Goal: Task Accomplishment & Management: Manage account settings

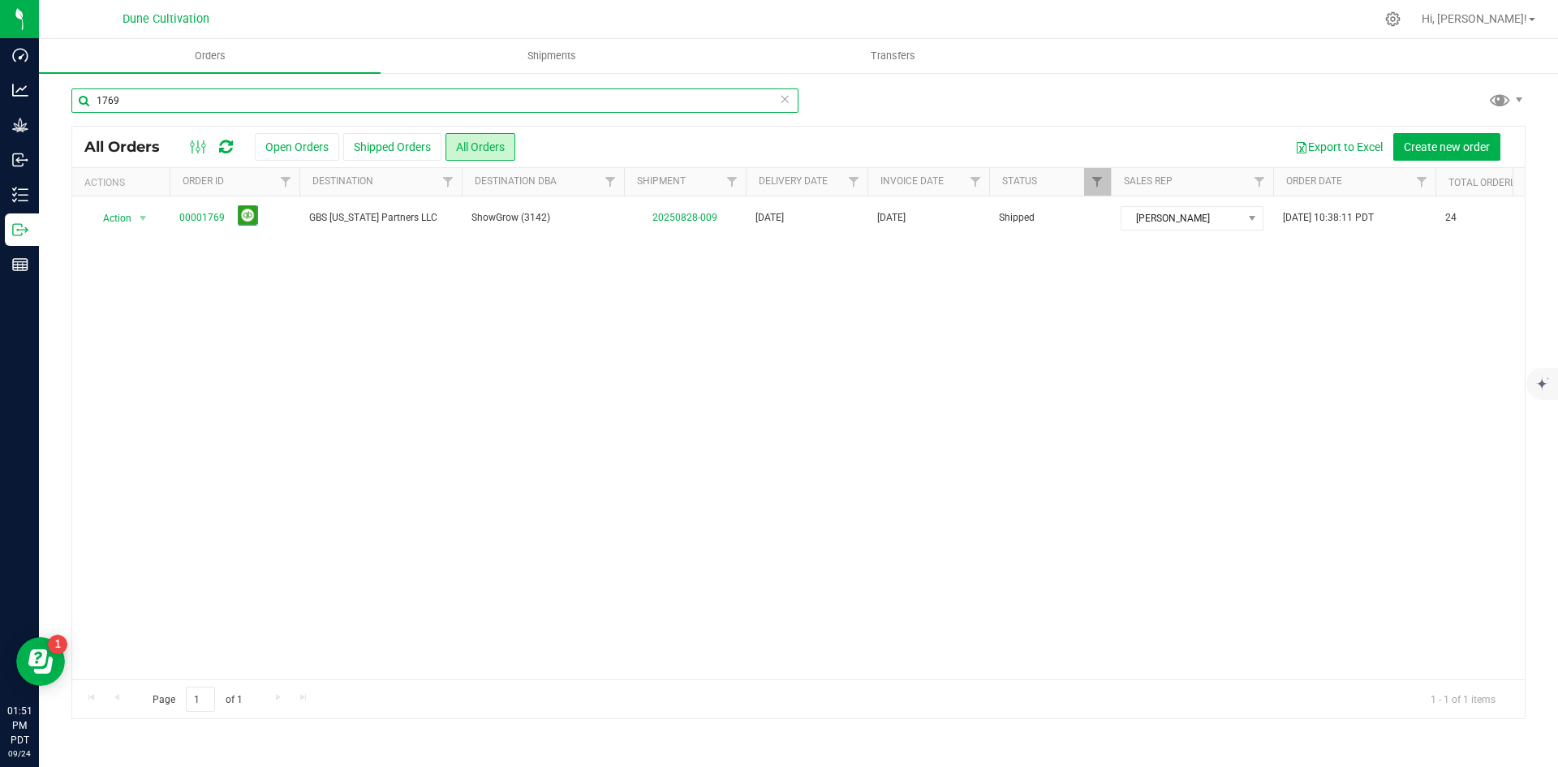
click at [342, 100] on input "1769" at bounding box center [434, 100] width 727 height 24
type input "1701"
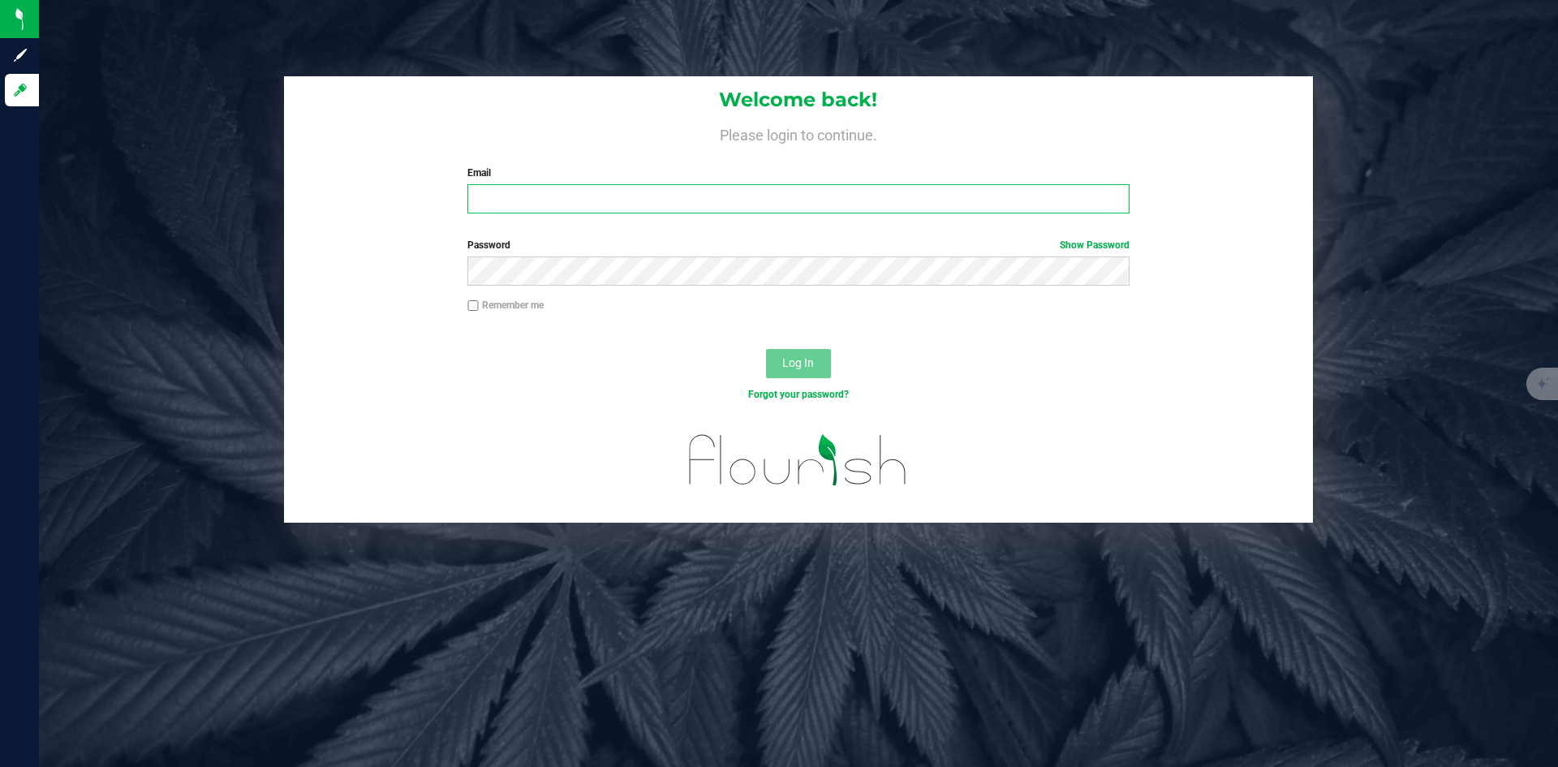
type input "[PERSON_NAME][EMAIL_ADDRESS][PERSON_NAME][DOMAIN_NAME]"
click at [835, 363] on div "Log In" at bounding box center [798, 369] width 1029 height 54
click at [801, 366] on span "Log In" at bounding box center [798, 362] width 32 height 13
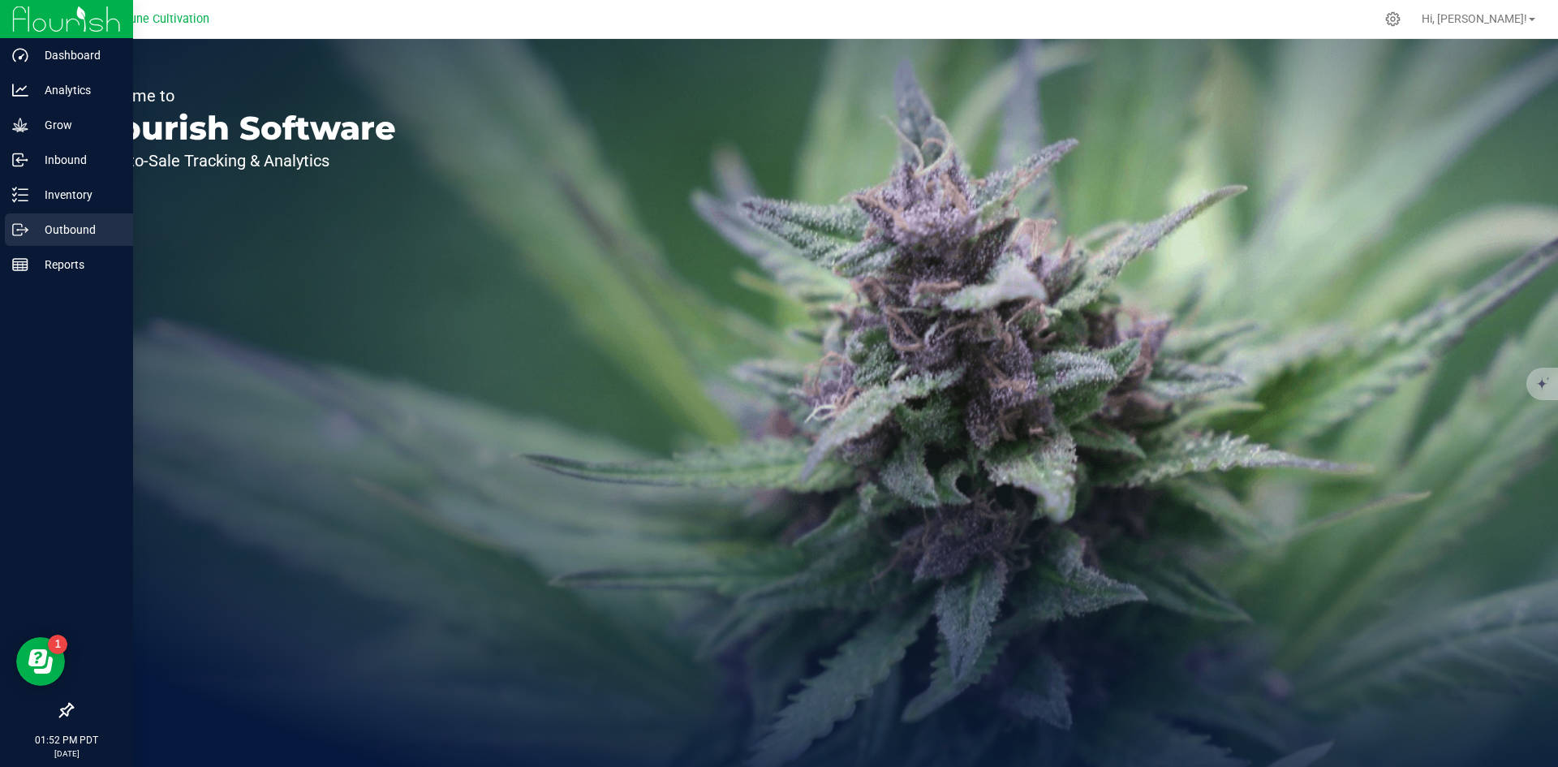
click at [63, 239] on p "Outbound" at bounding box center [76, 229] width 97 height 19
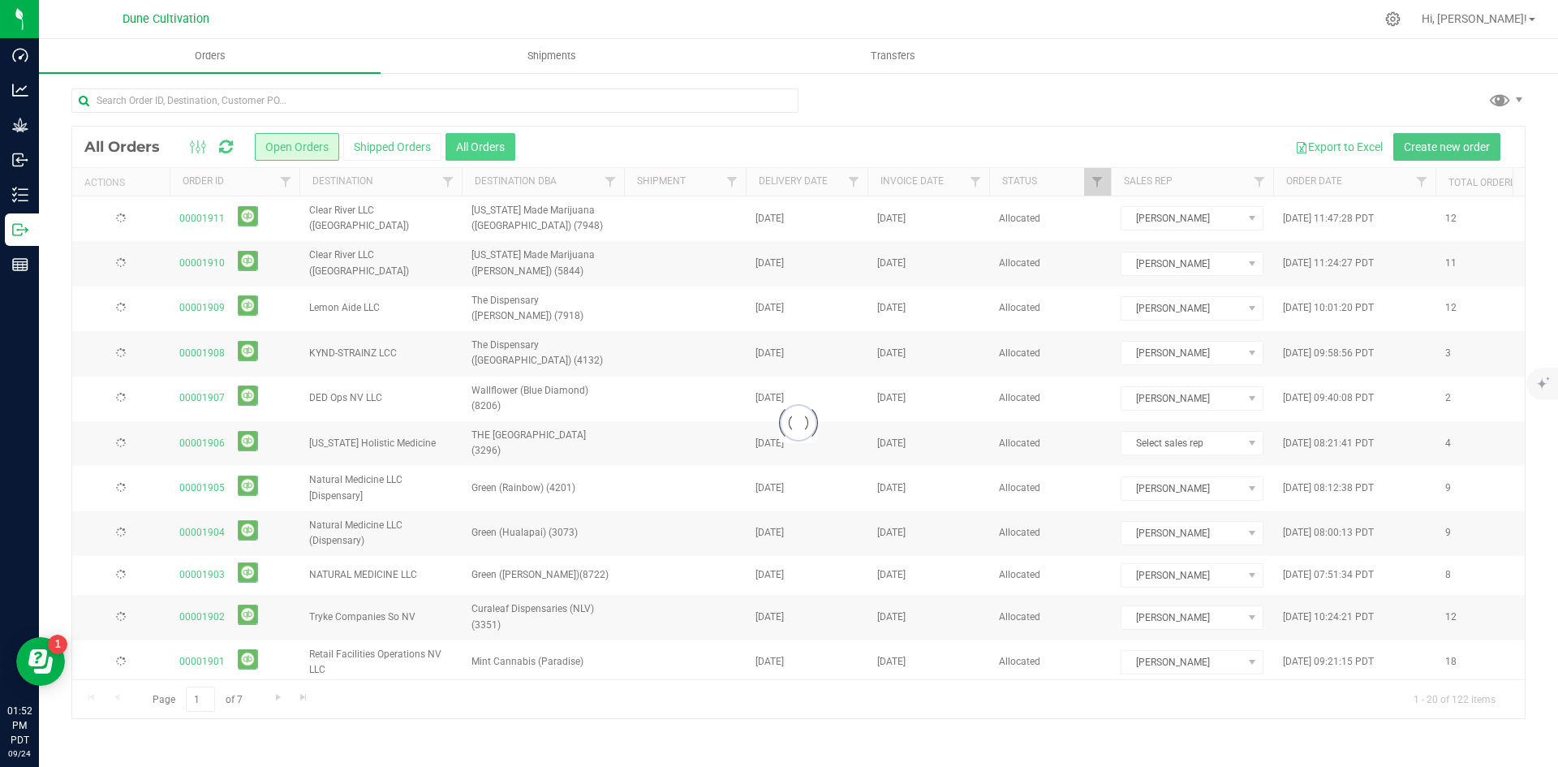
click at [470, 153] on button "All Orders" at bounding box center [480, 147] width 70 height 28
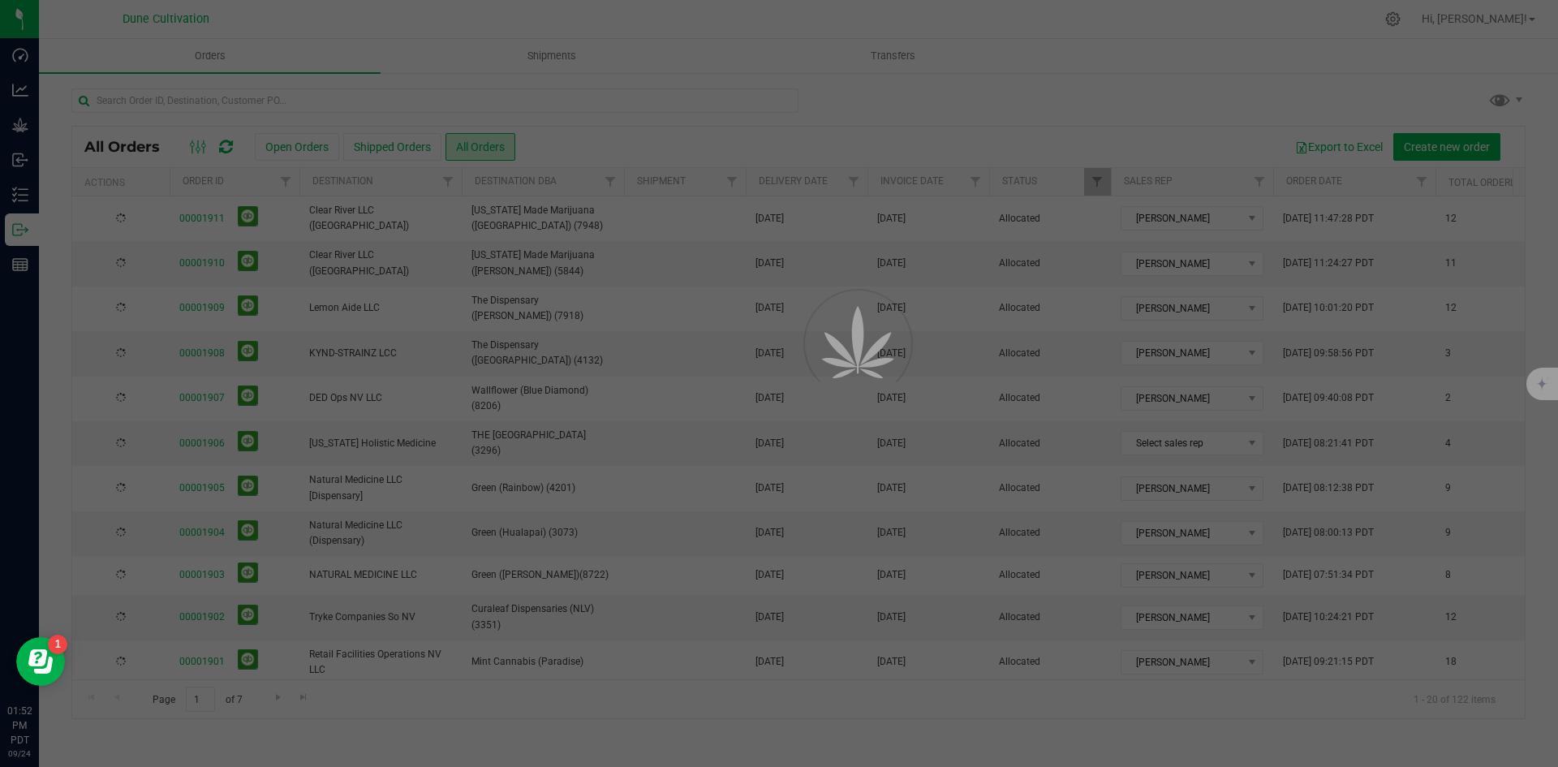
click at [471, 149] on div at bounding box center [779, 383] width 1558 height 767
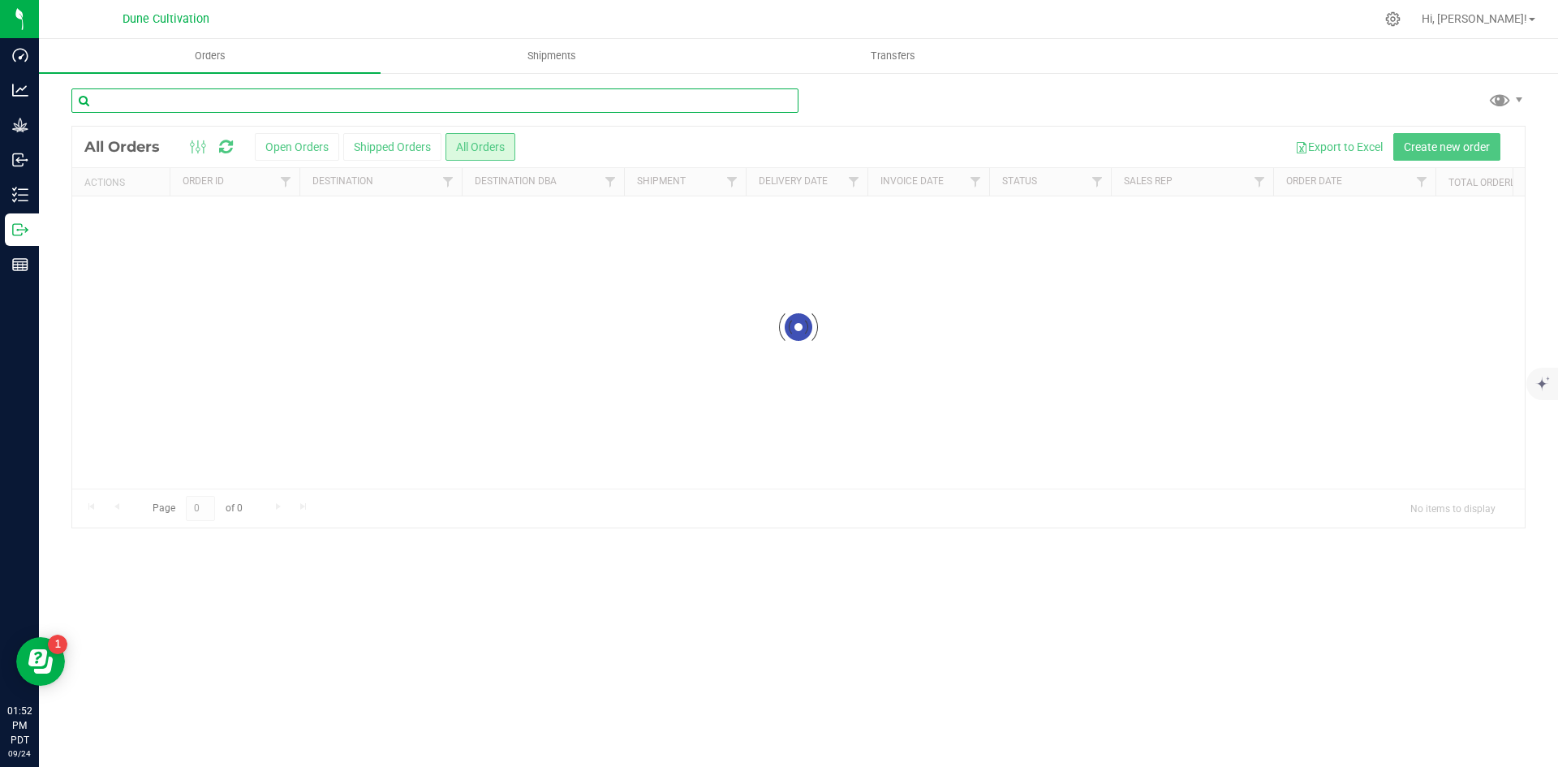
click at [466, 104] on input "text" at bounding box center [434, 100] width 727 height 24
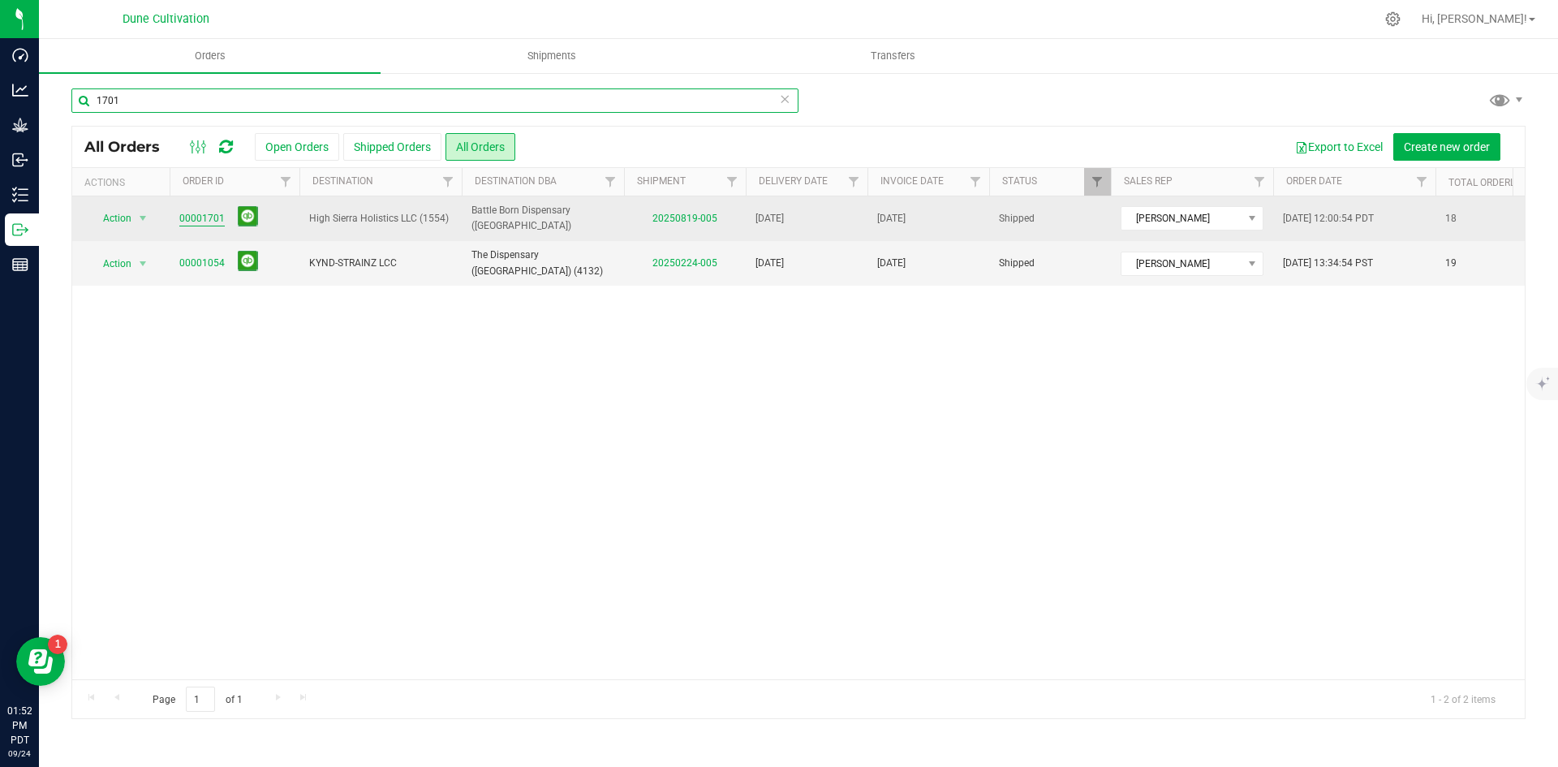
type input "1701"
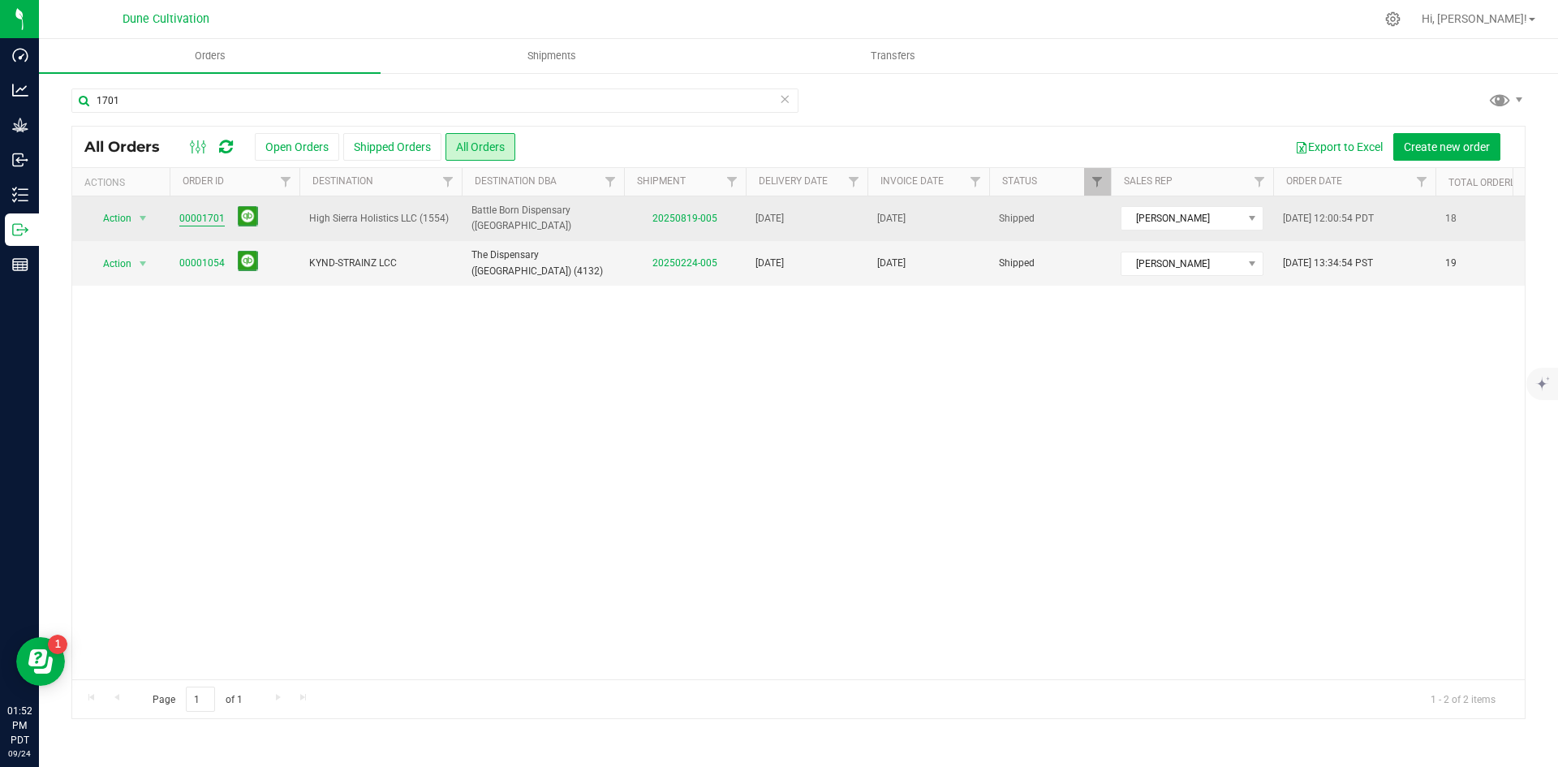
click at [200, 217] on link "00001701" at bounding box center [201, 218] width 45 height 15
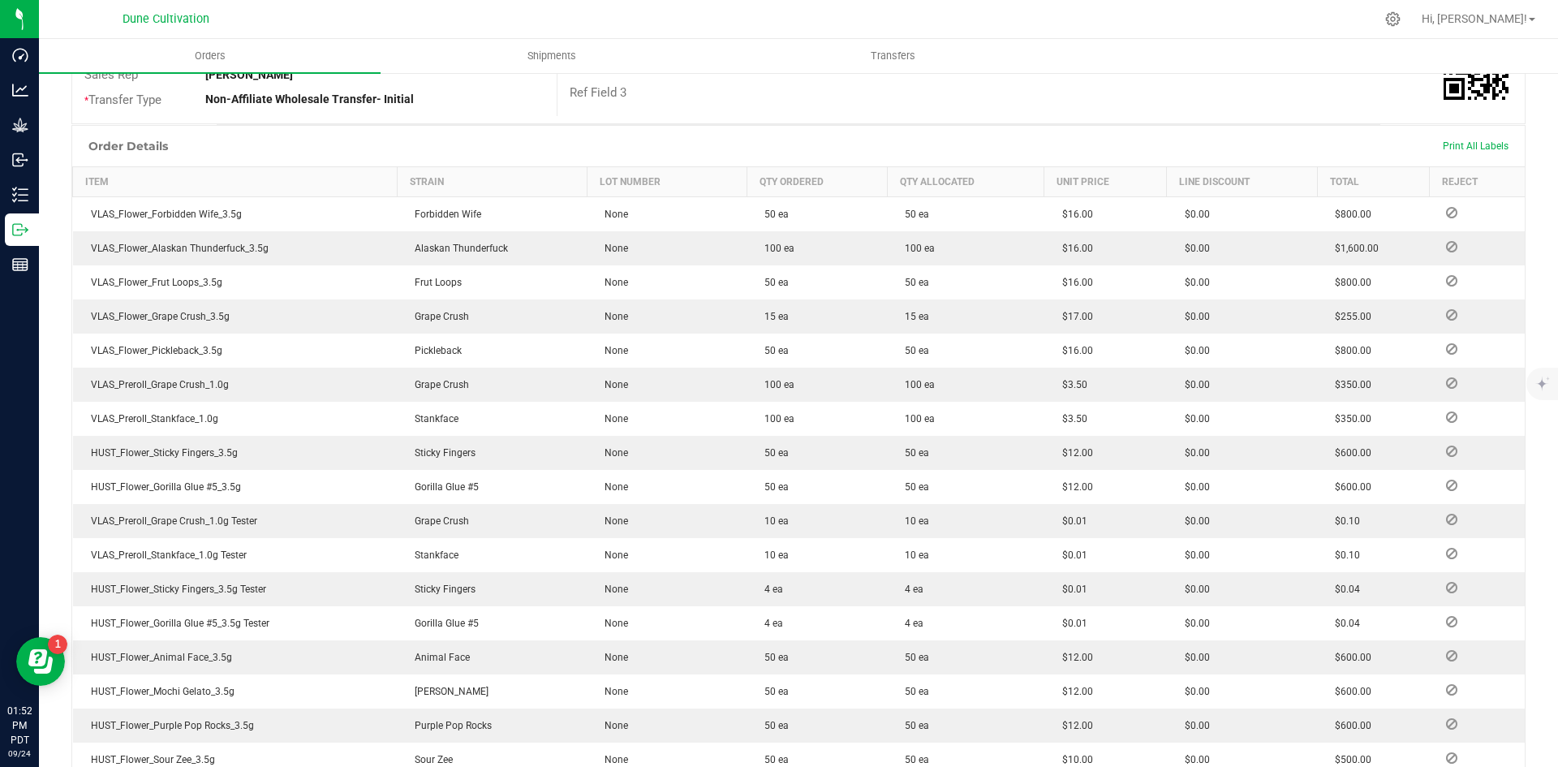
scroll to position [568, 0]
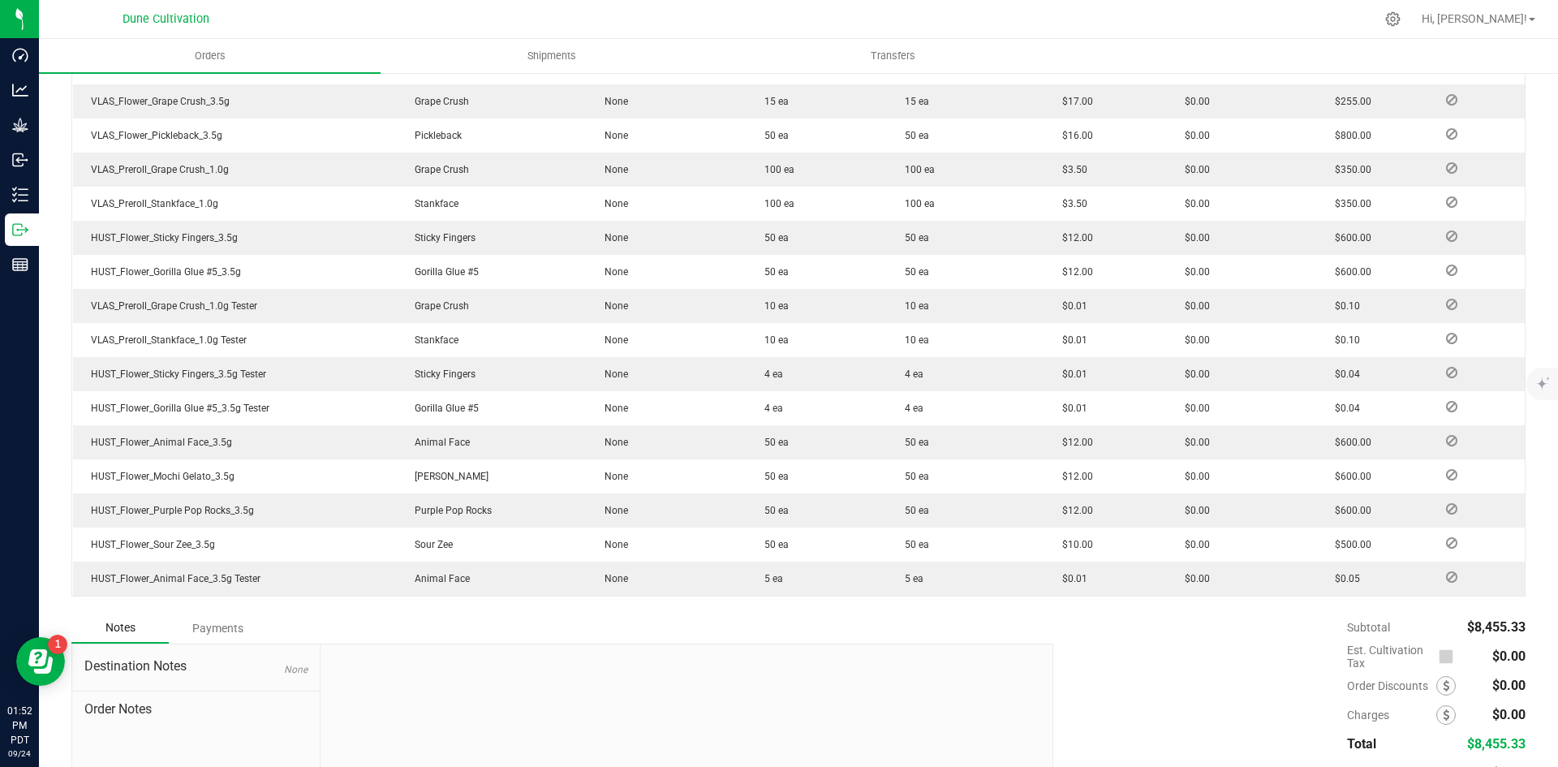
click at [1483, 732] on div "$8,455.33" at bounding box center [1495, 743] width 59 height 29
copy span "8,455.33"
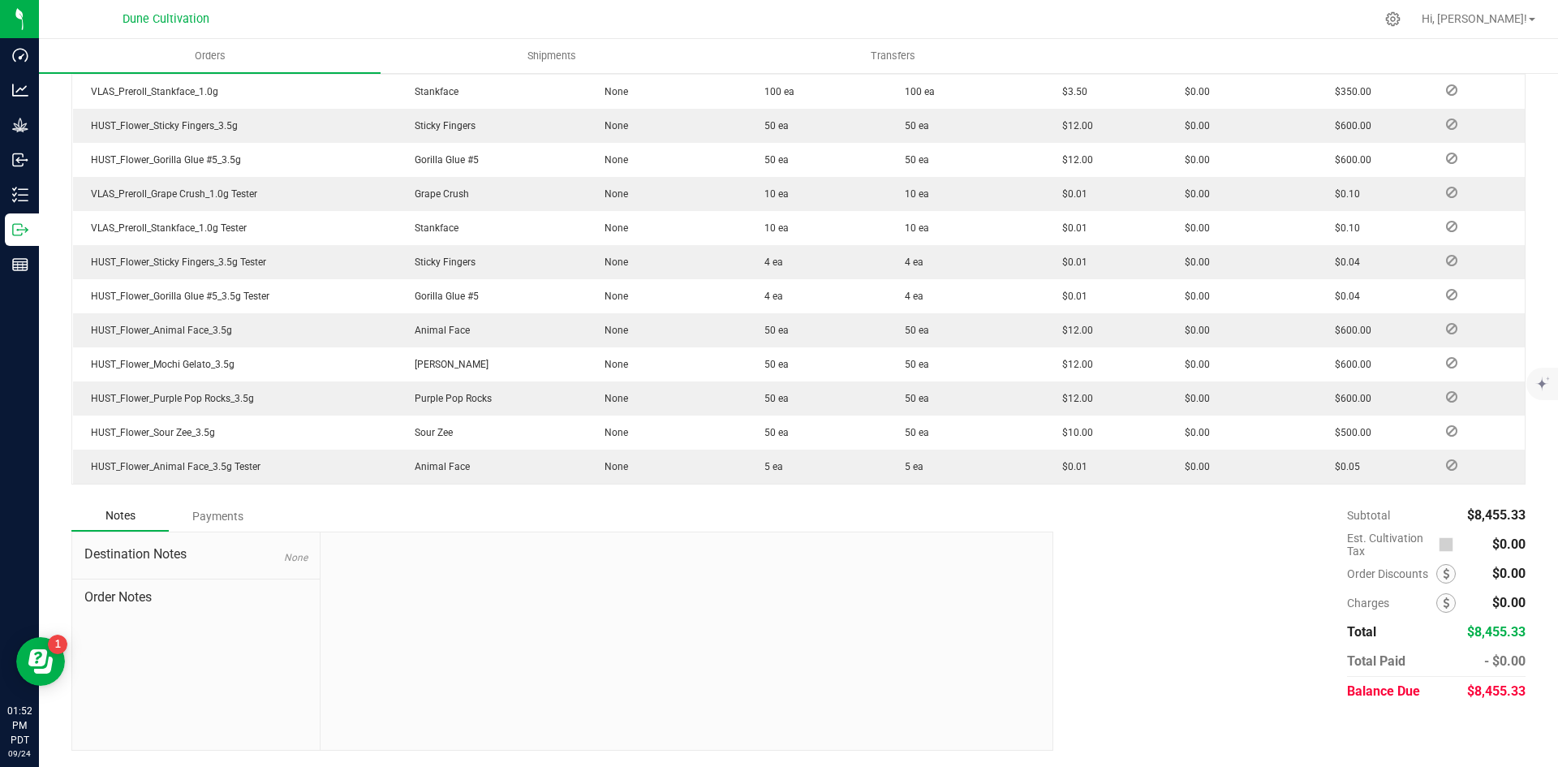
click at [184, 518] on div "Payments" at bounding box center [217, 515] width 97 height 29
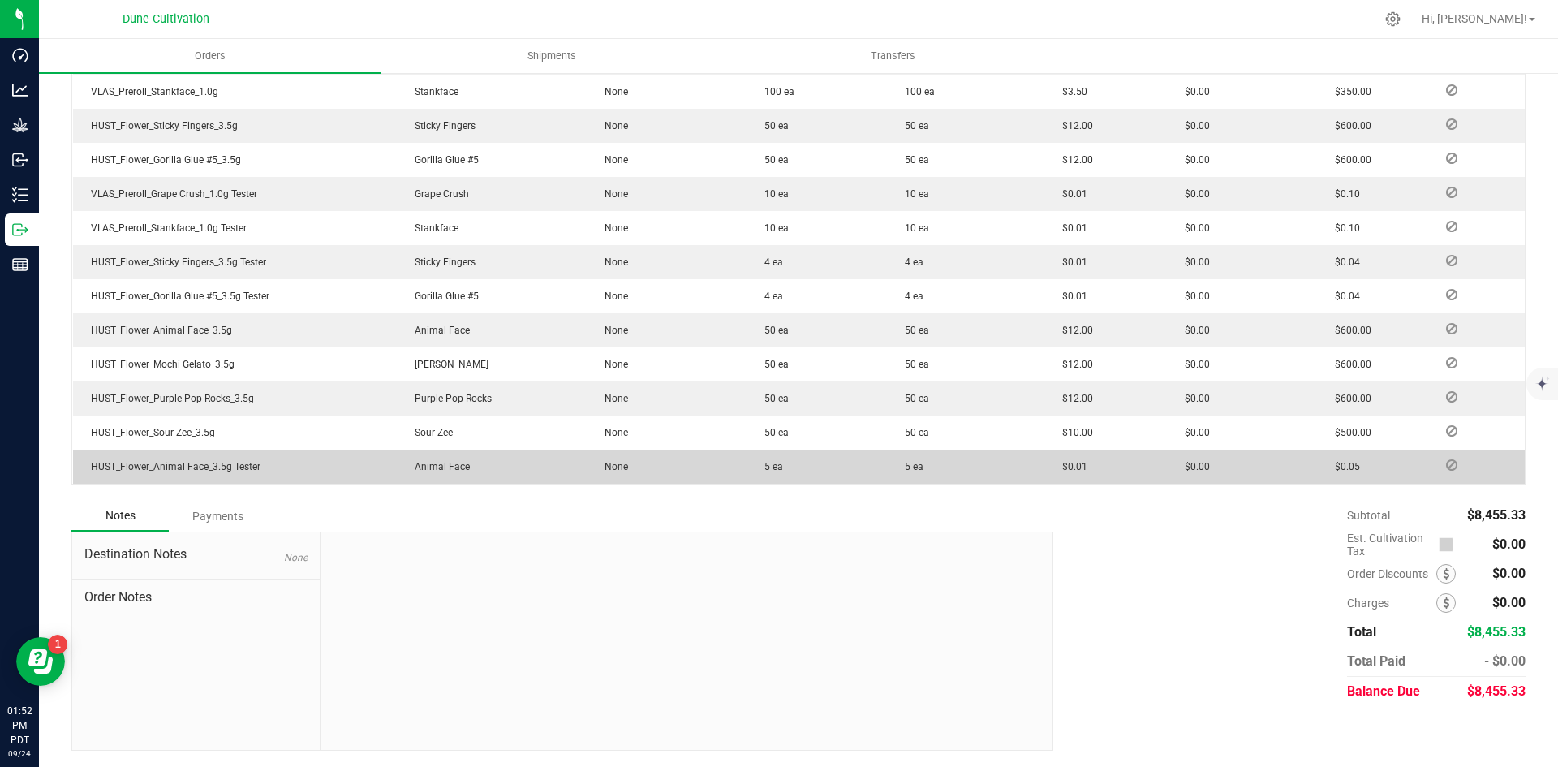
scroll to position [635, 0]
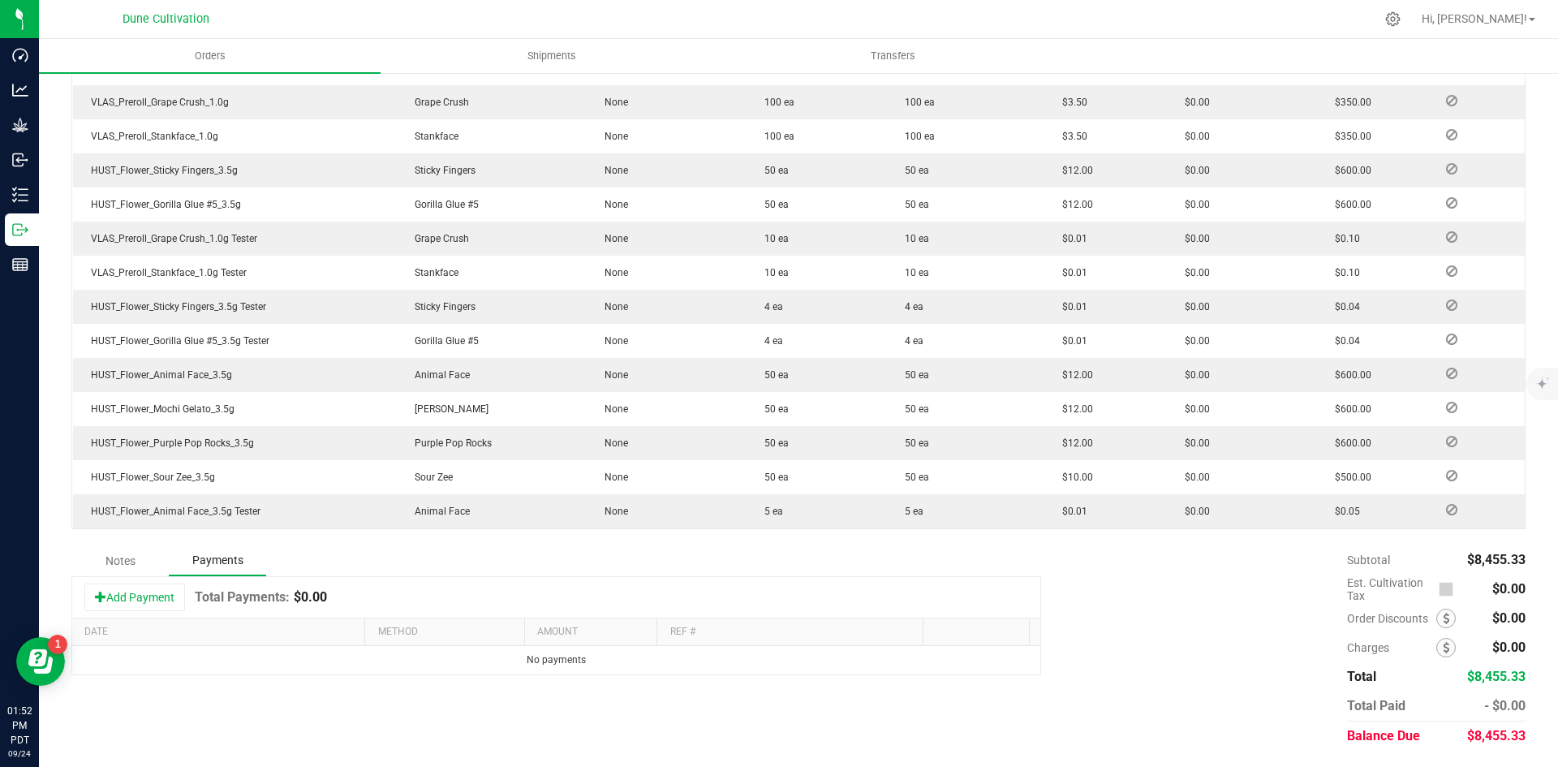
click at [166, 619] on th "Date" at bounding box center [218, 632] width 292 height 28
click at [160, 592] on button "Add Payment" at bounding box center [134, 597] width 101 height 28
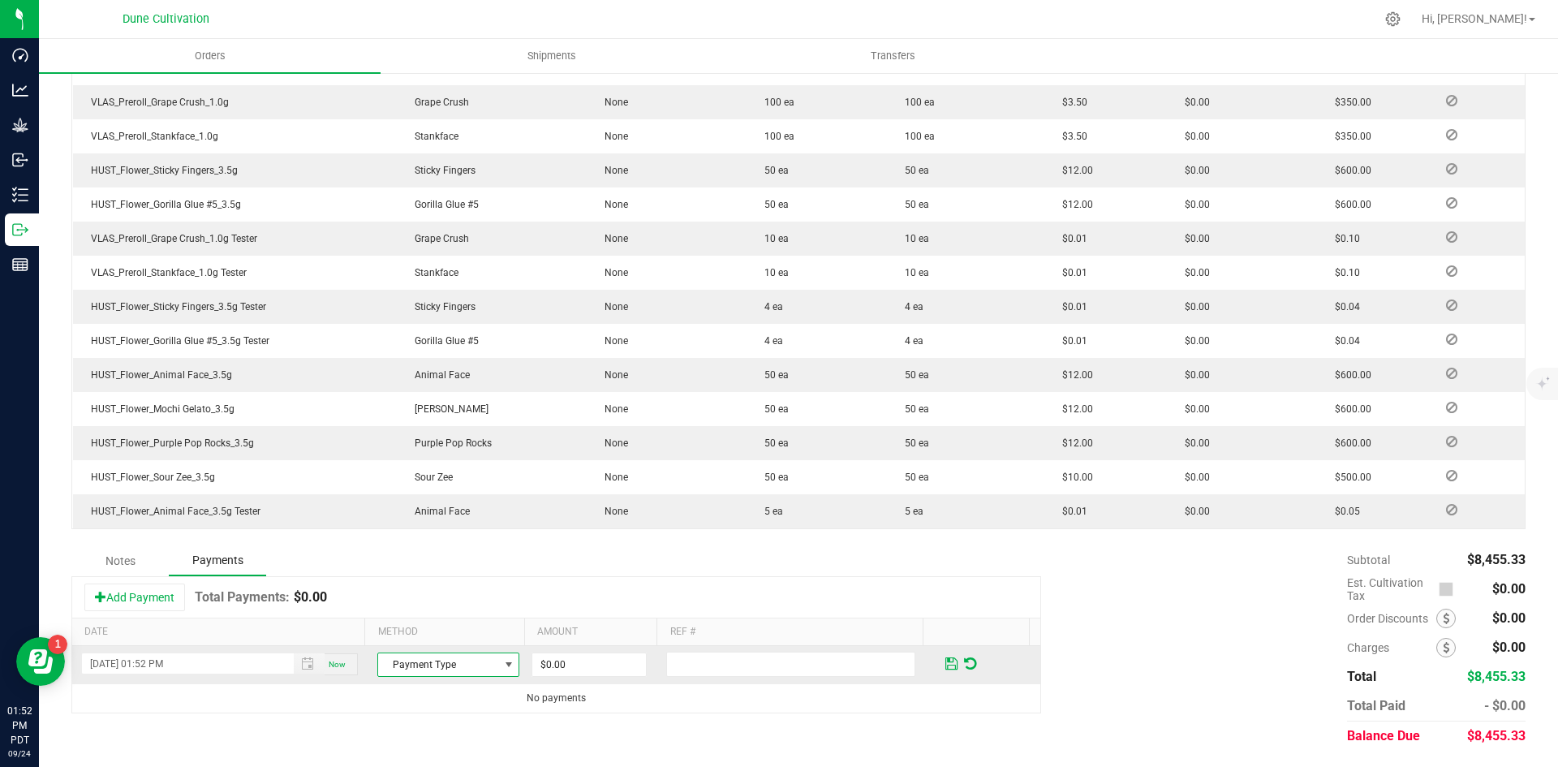
click at [422, 666] on span "Payment Type" at bounding box center [438, 664] width 120 height 23
click at [464, 618] on li "ACH & Bank Transfer" at bounding box center [440, 614] width 137 height 23
click at [466, 660] on span "ACH & Bank Transfer" at bounding box center [438, 664] width 120 height 23
click at [441, 630] on li "Check" at bounding box center [440, 636] width 137 height 23
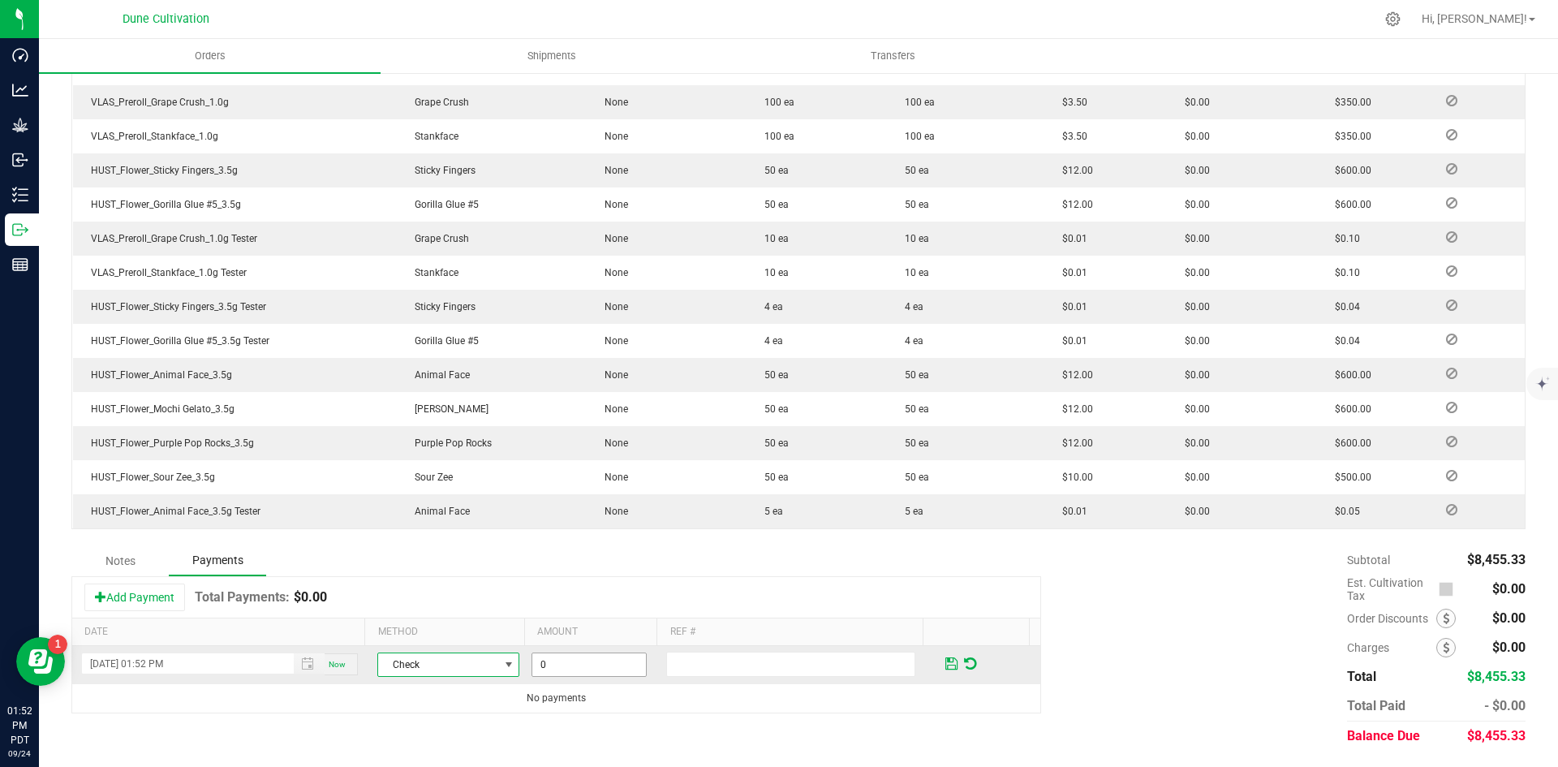
click at [563, 672] on input "0" at bounding box center [589, 664] width 114 height 23
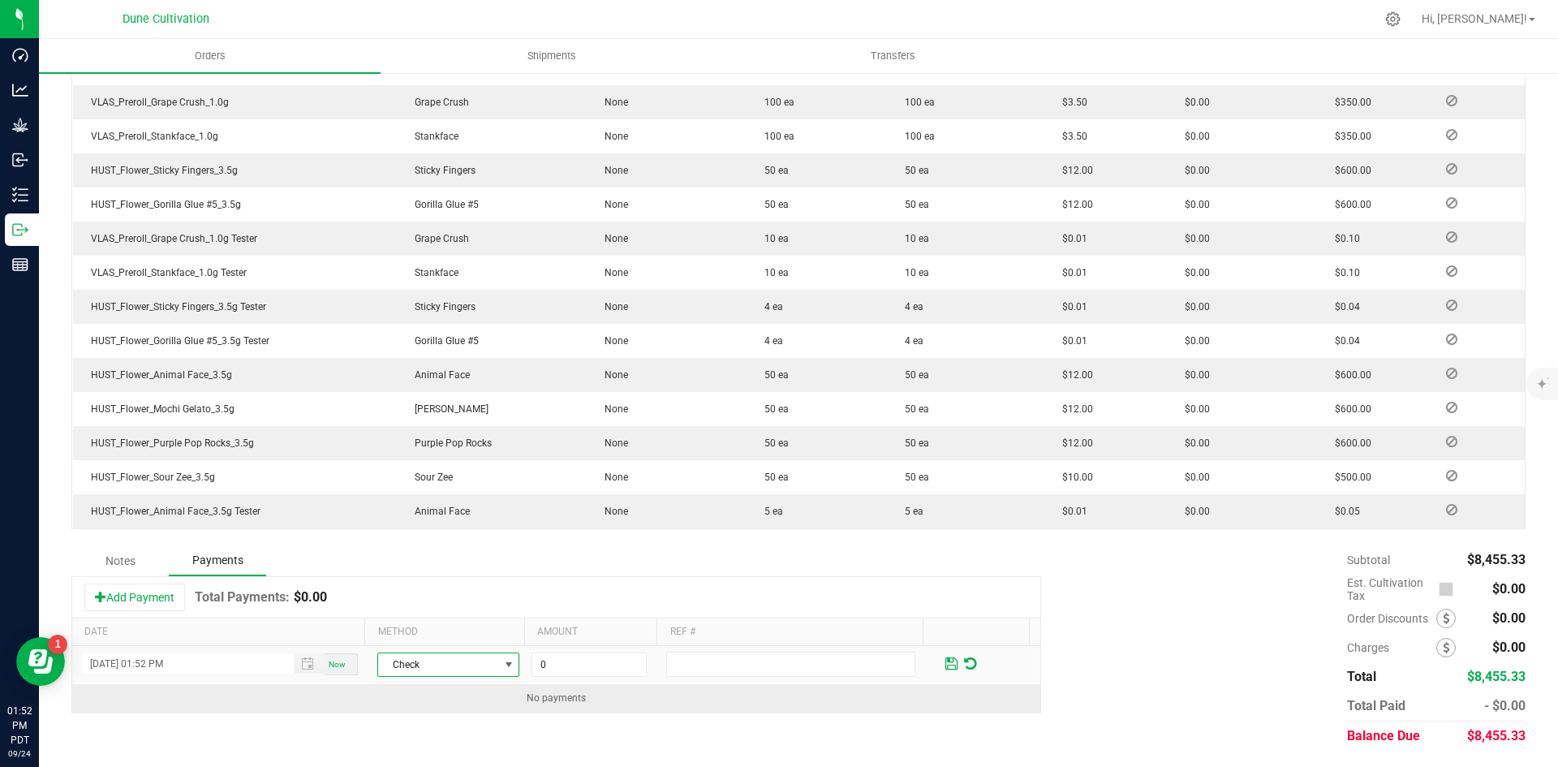
paste input "8455.33"
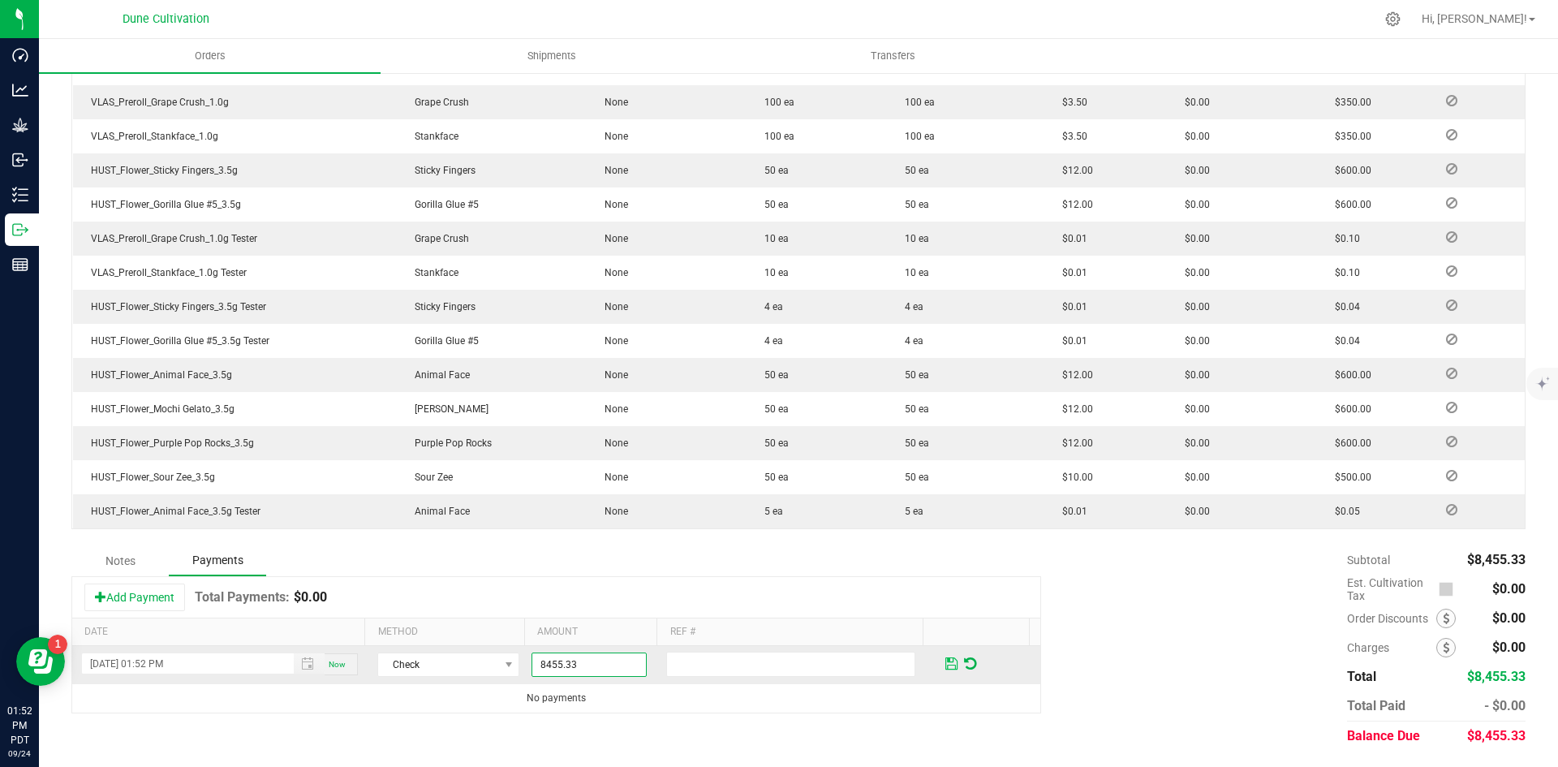
type input "$8,455.33"
click at [945, 664] on span at bounding box center [951, 663] width 12 height 15
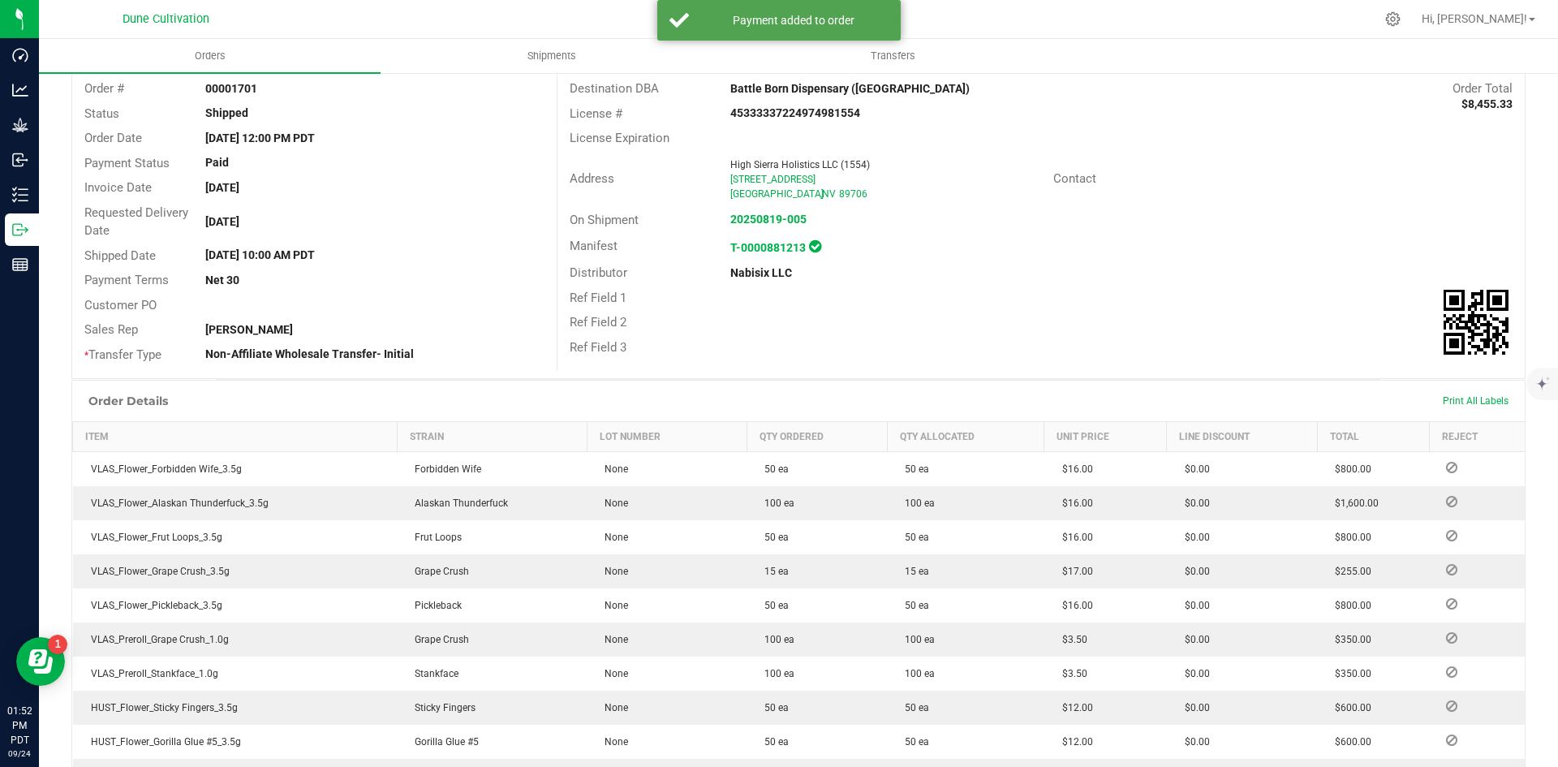
scroll to position [0, 0]
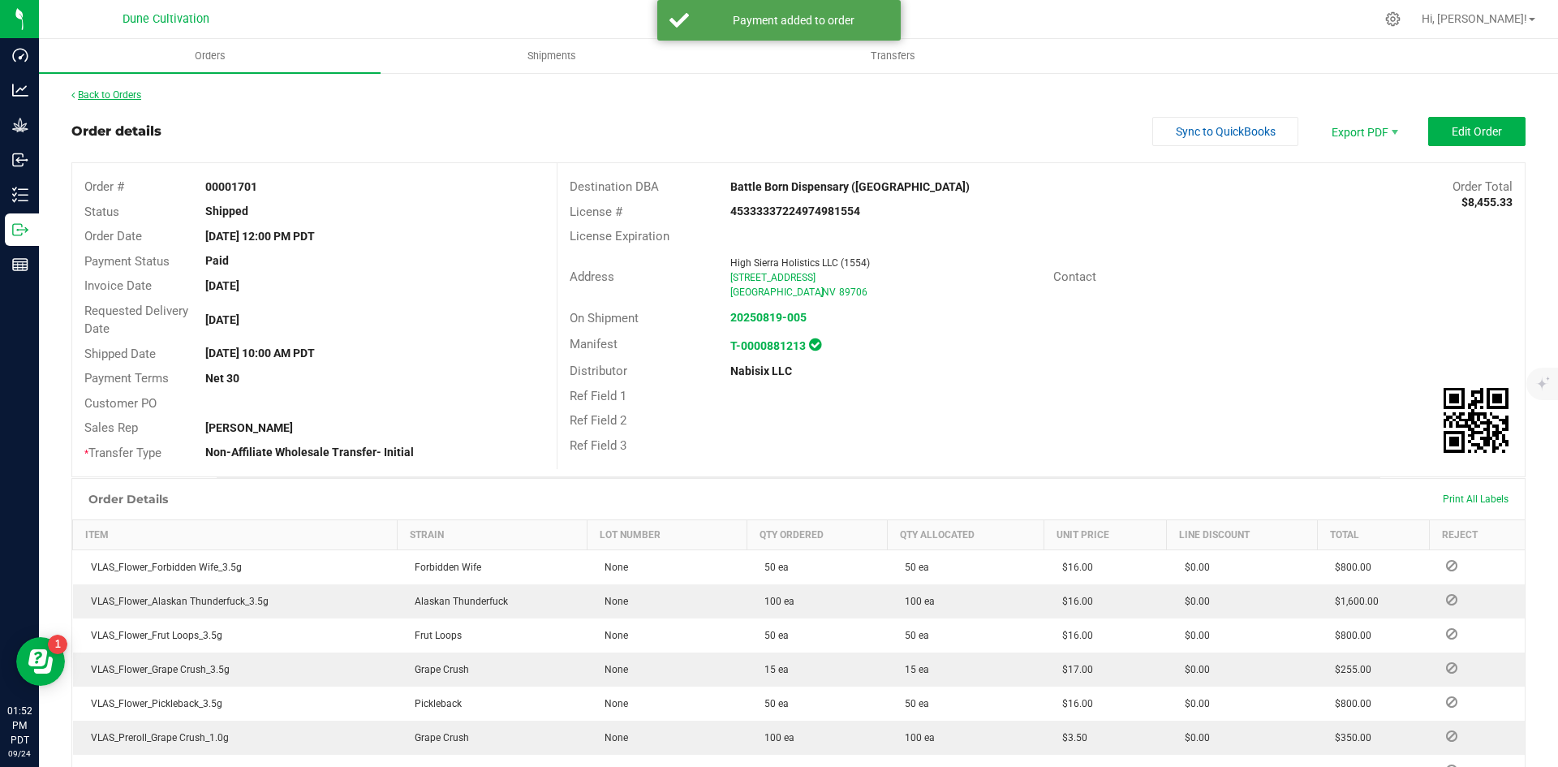
click at [118, 97] on link "Back to Orders" at bounding box center [106, 94] width 70 height 11
